Goal: Find contact information

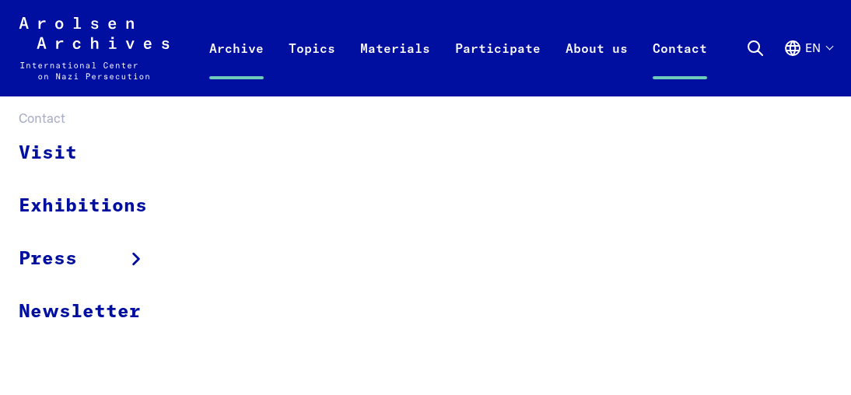
click at [677, 48] on link "Contact" at bounding box center [680, 65] width 79 height 62
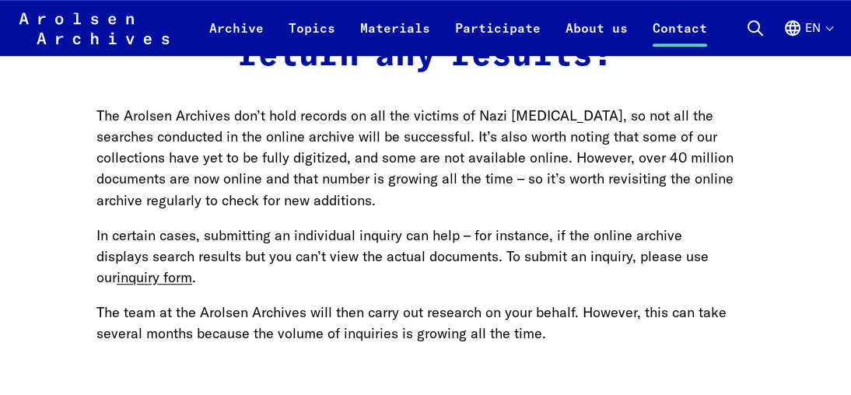
scroll to position [1816, 0]
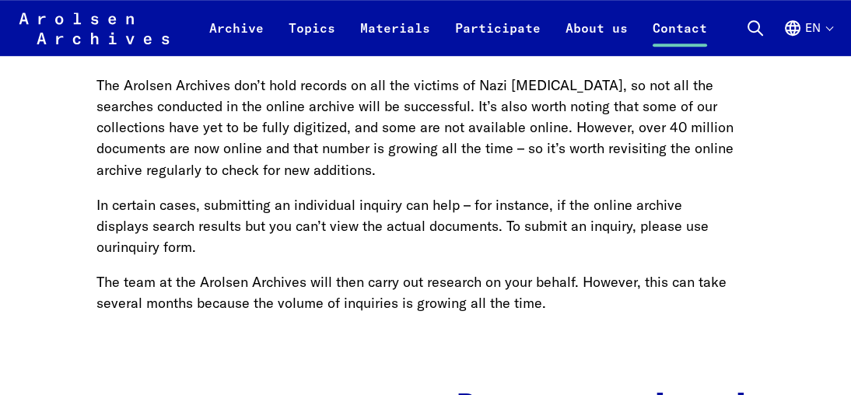
click at [182, 255] on link "inquiry form" at bounding box center [154, 247] width 75 height 18
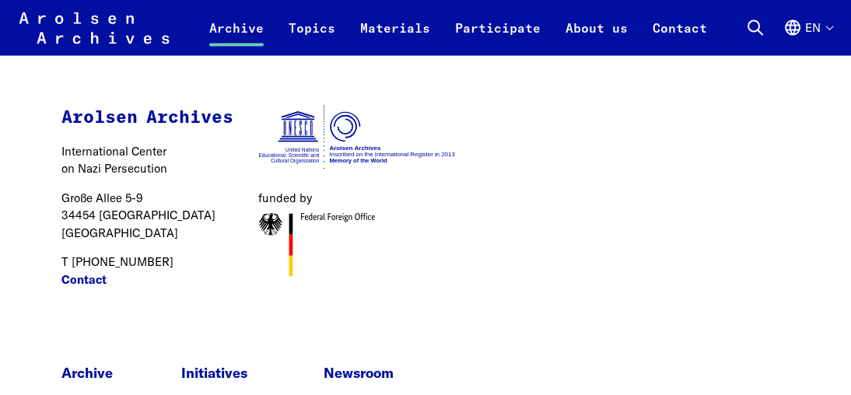
scroll to position [5059, 0]
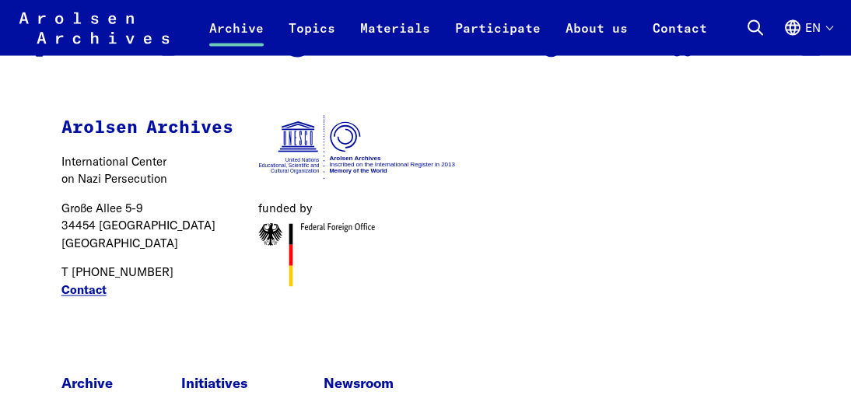
click at [90, 282] on link "Contact" at bounding box center [83, 291] width 45 height 18
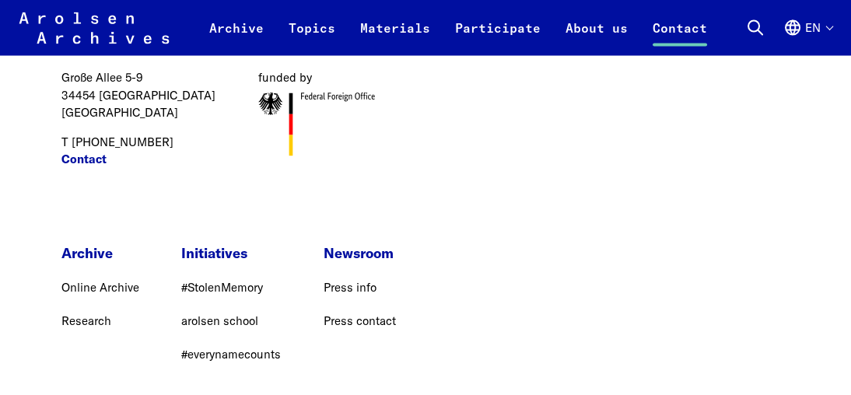
scroll to position [4929, 0]
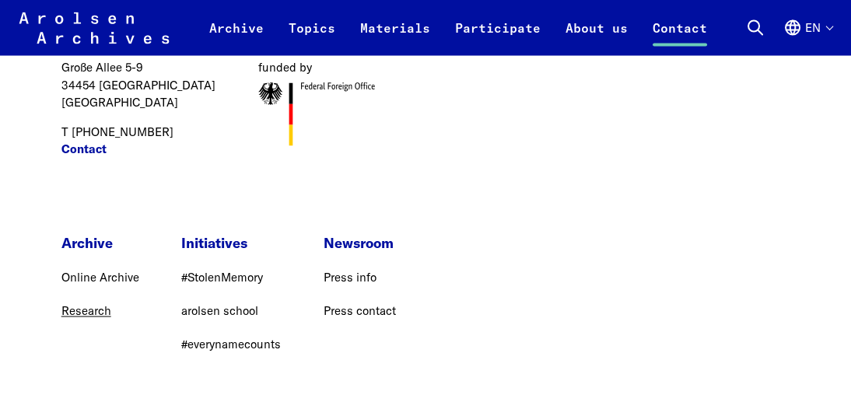
click at [93, 304] on link "Research" at bounding box center [86, 311] width 50 height 15
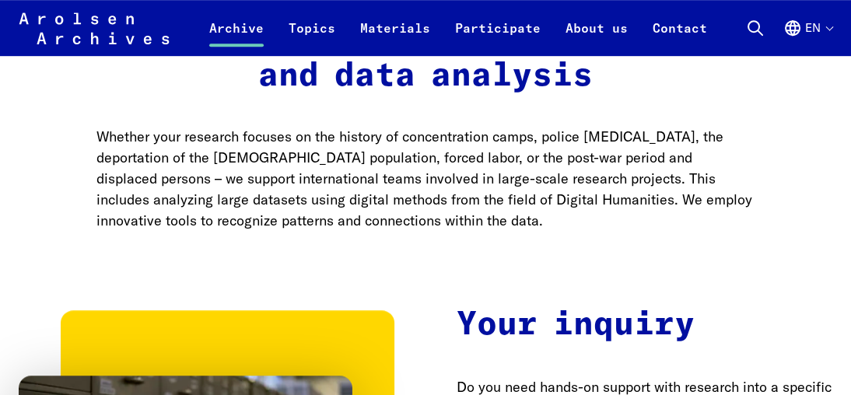
scroll to position [1816, 0]
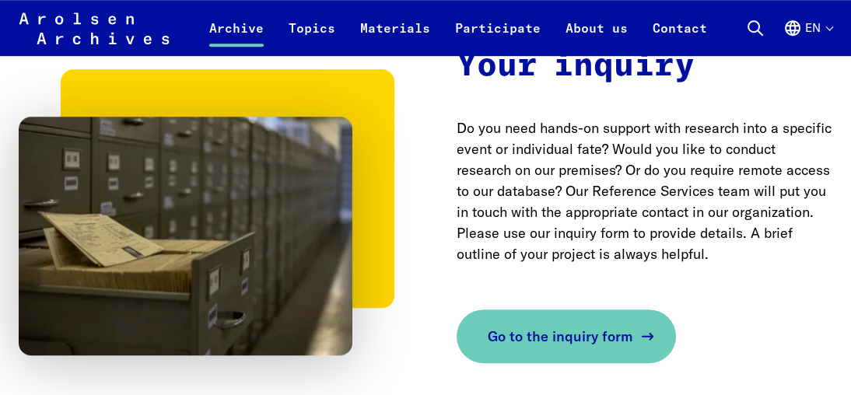
click at [558, 352] on link "Go to the inquiry form" at bounding box center [566, 337] width 219 height 54
